Goal: Task Accomplishment & Management: Use online tool/utility

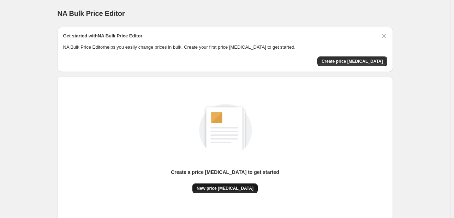
click at [221, 187] on span "New price change job" at bounding box center [225, 189] width 57 height 6
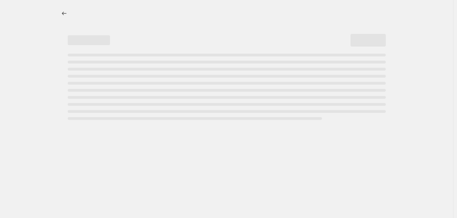
select select "percentage"
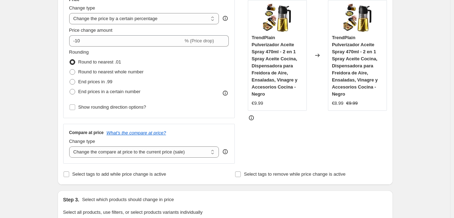
scroll to position [140, 0]
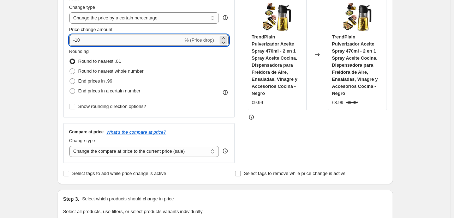
click at [138, 37] on input "-10" at bounding box center [126, 40] width 114 height 11
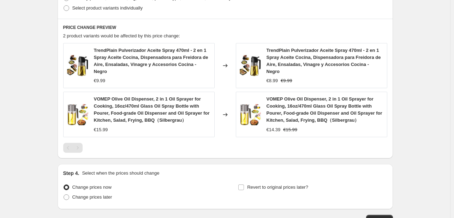
scroll to position [415, 0]
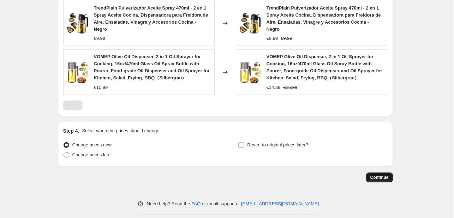
type input "-15"
click at [387, 175] on span "Continue" at bounding box center [379, 178] width 18 height 6
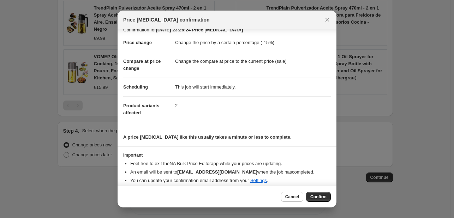
scroll to position [13, 0]
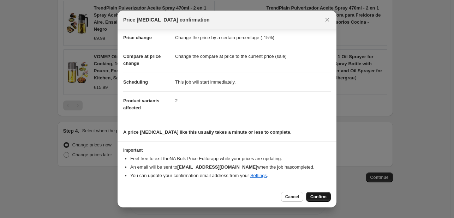
click at [320, 195] on span "Confirm" at bounding box center [318, 197] width 16 height 6
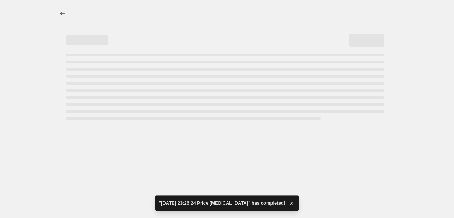
select select "percentage"
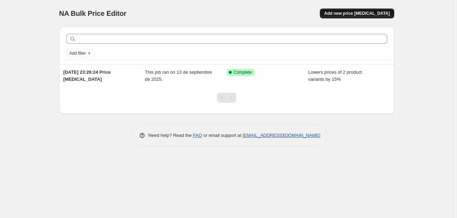
click at [366, 14] on span "Add new price change job" at bounding box center [357, 14] width 66 height 6
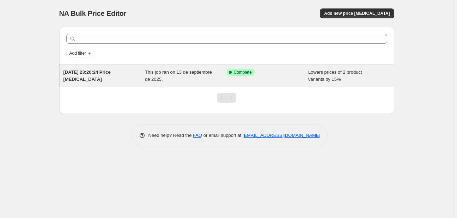
click at [178, 72] on span "This job ran on 13 de septiembre de 2025." at bounding box center [178, 76] width 67 height 12
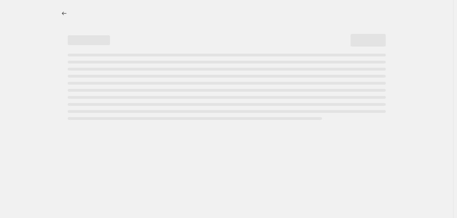
select select "percentage"
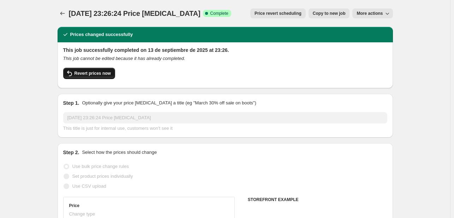
click at [82, 72] on span "Revert prices now" at bounding box center [92, 74] width 36 height 6
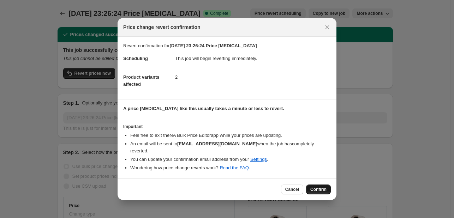
click at [324, 187] on span "Confirm" at bounding box center [318, 190] width 16 height 6
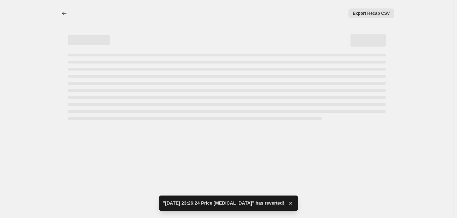
select select "percentage"
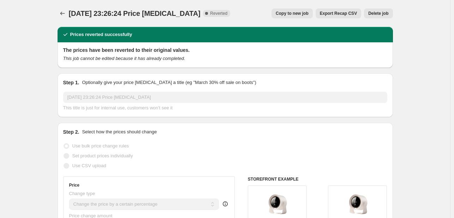
click at [379, 11] on span "Delete job" at bounding box center [378, 14] width 20 height 6
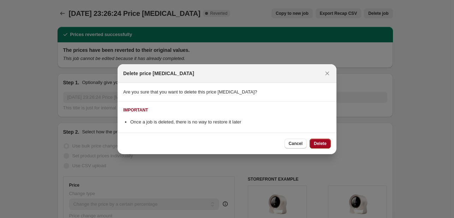
click at [319, 141] on span "Delete" at bounding box center [320, 144] width 13 height 6
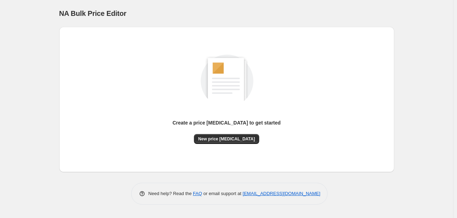
drag, startPoint x: 249, startPoint y: 158, endPoint x: 244, endPoint y: 153, distance: 6.5
click at [244, 153] on div "Create a price [MEDICAL_DATA] to get started New price [MEDICAL_DATA]" at bounding box center [227, 99] width 324 height 134
click at [229, 139] on span "New price [MEDICAL_DATA]" at bounding box center [226, 139] width 57 height 6
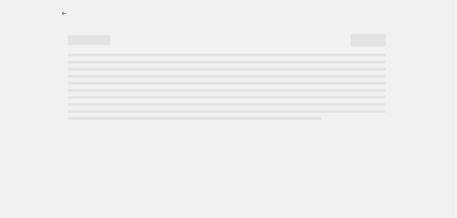
select select "percentage"
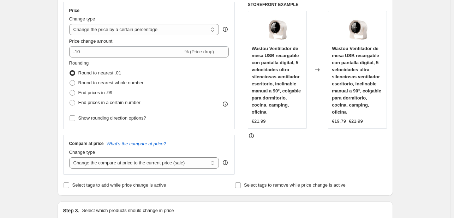
scroll to position [62, 0]
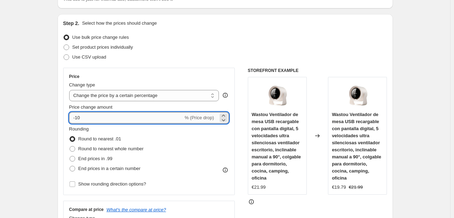
click at [96, 117] on input "-10" at bounding box center [126, 117] width 114 height 11
type input "-1"
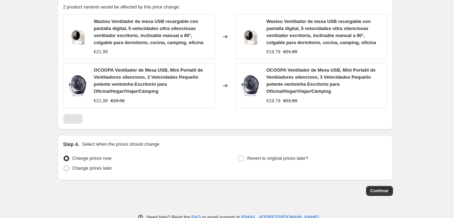
scroll to position [423, 0]
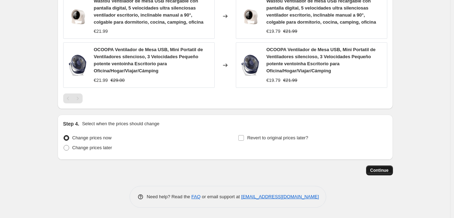
type input "-50"
click at [387, 169] on span "Continue" at bounding box center [379, 171] width 18 height 6
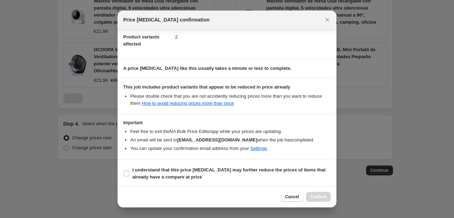
scroll to position [78, 0]
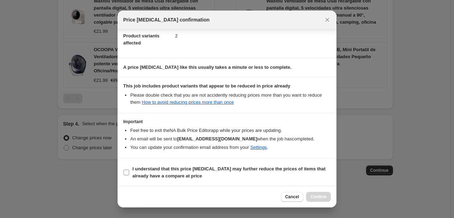
click at [213, 171] on span "I understand that this price [MEDICAL_DATA] may further reduce the prices of it…" at bounding box center [231, 173] width 198 height 14
click at [129, 171] on input "I understand that this price [MEDICAL_DATA] may further reduce the prices of it…" at bounding box center [127, 173] width 6 height 6
checkbox input "true"
click at [309, 197] on button "Confirm" at bounding box center [318, 197] width 25 height 10
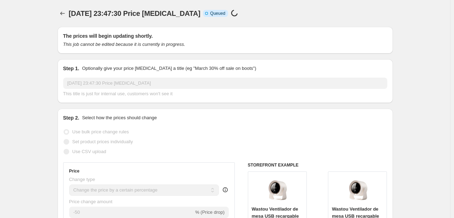
select select "percentage"
